Goal: Navigation & Orientation: Find specific page/section

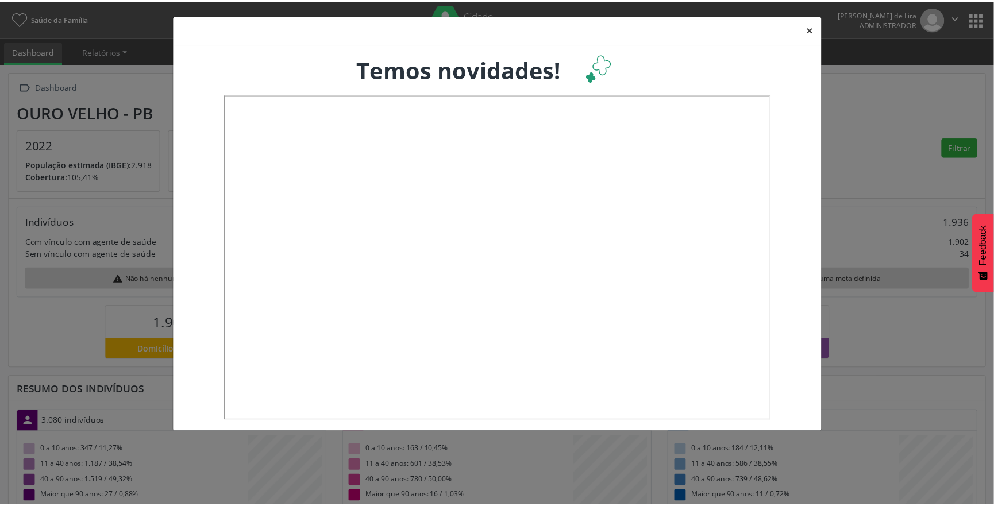
scroll to position [190, 328]
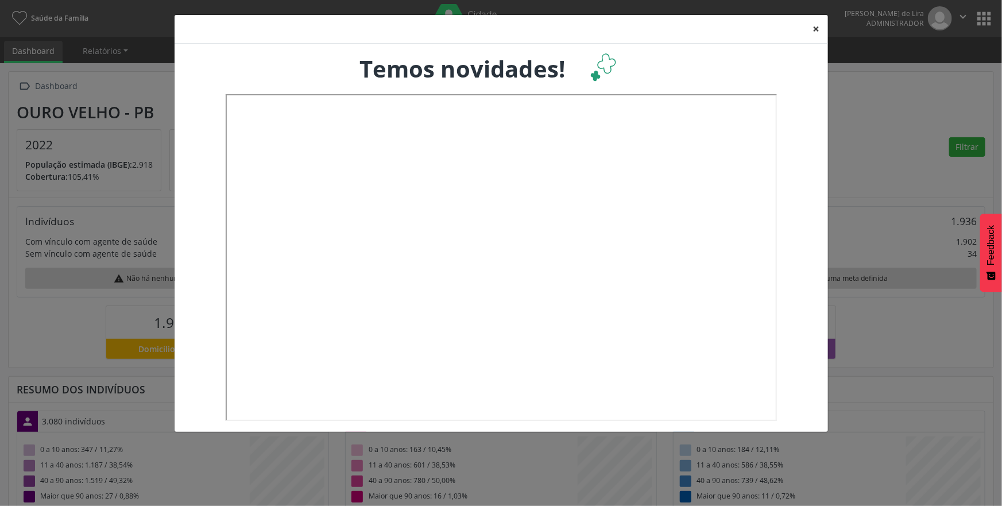
click at [814, 26] on button "×" at bounding box center [816, 29] width 23 height 28
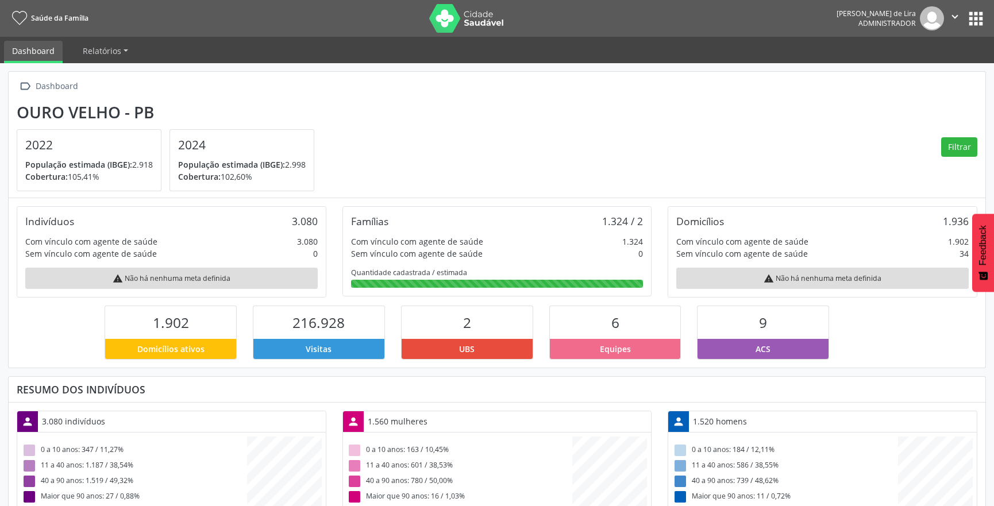
scroll to position [0, 0]
click at [38, 83] on div "Dashboard" at bounding box center [56, 86] width 47 height 17
click at [975, 16] on button "apps" at bounding box center [975, 19] width 20 height 20
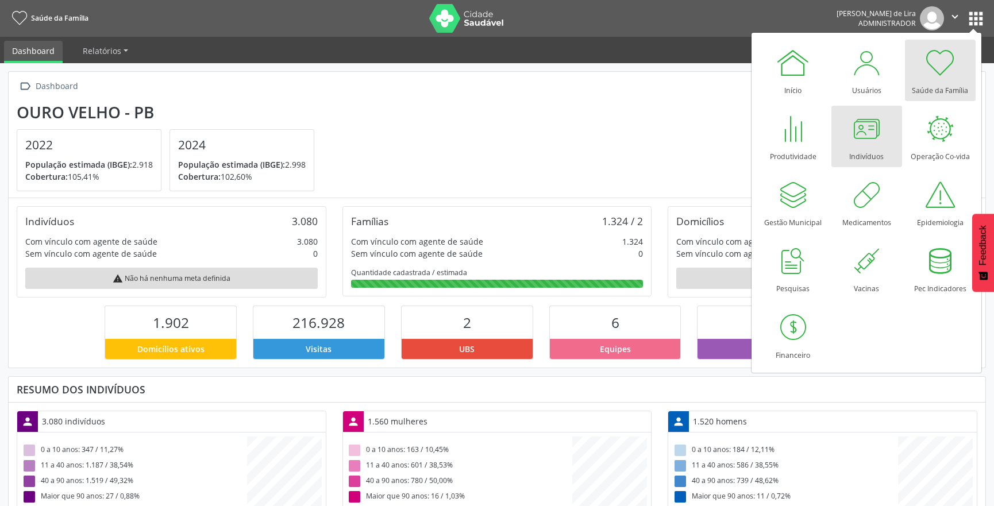
click at [860, 151] on div "Indivíduos" at bounding box center [866, 154] width 34 height 16
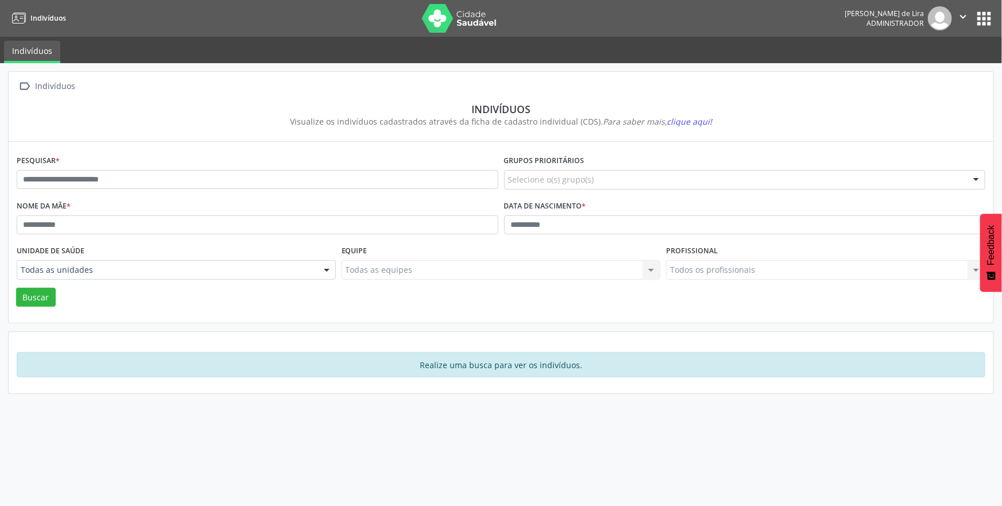
click at [985, 17] on button "apps" at bounding box center [984, 19] width 20 height 20
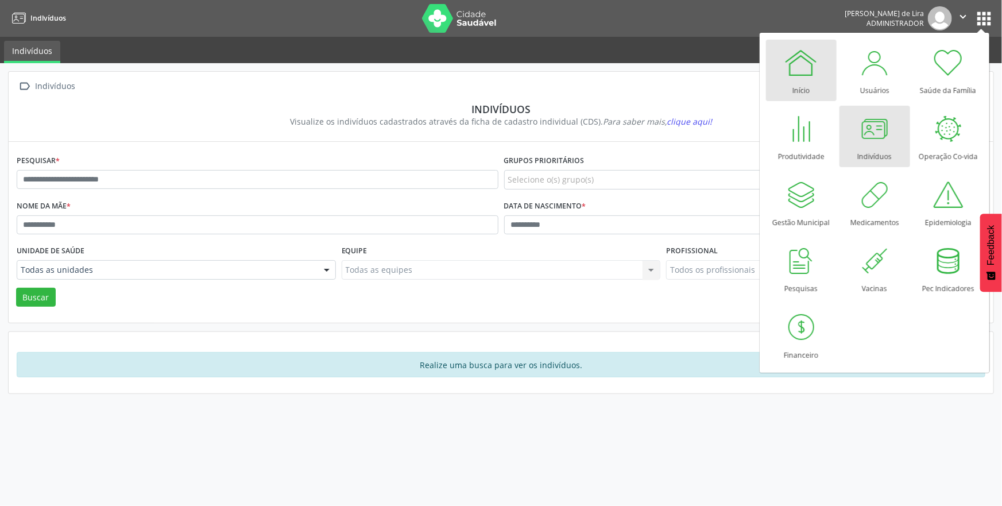
click at [807, 61] on div at bounding box center [801, 62] width 34 height 34
